Goal: Task Accomplishment & Management: Complete application form

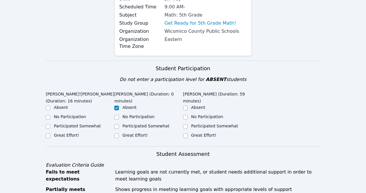
scroll to position [70, 0]
click at [47, 127] on input "Participated Somewhat" at bounding box center [48, 126] width 5 height 5
checkbox input "true"
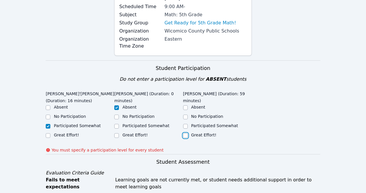
click at [185, 133] on input "Great Effort!" at bounding box center [185, 135] width 5 height 5
checkbox input "true"
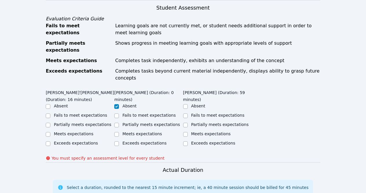
scroll to position [216, 0]
click at [47, 131] on input "Meets expectations" at bounding box center [48, 133] width 5 height 5
checkbox input "true"
click at [186, 131] on input "Meets expectations" at bounding box center [185, 133] width 5 height 5
checkbox input "true"
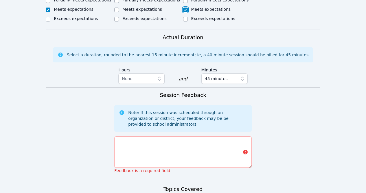
scroll to position [340, 0]
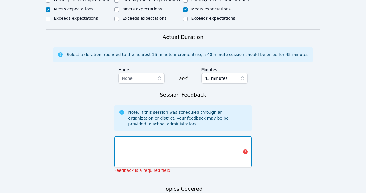
click at [183, 144] on textarea at bounding box center [182, 151] width 137 height 31
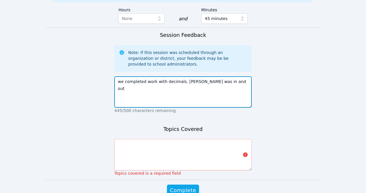
scroll to position [400, 0]
type textarea "we completed work with decimals. [PERSON_NAME] was in and out"
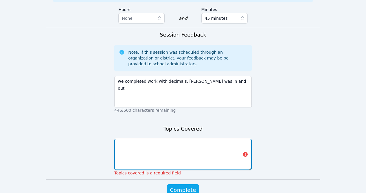
click at [176, 146] on textarea at bounding box center [182, 153] width 137 height 31
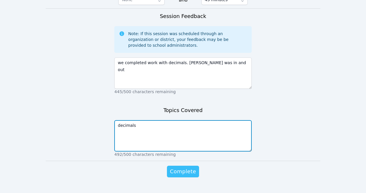
type textarea "decimals"
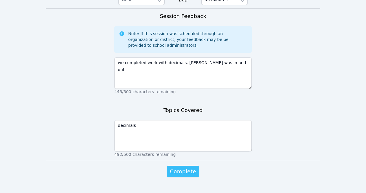
click at [182, 167] on span "Complete" at bounding box center [183, 171] width 26 height 8
